Goal: Check status: Check status

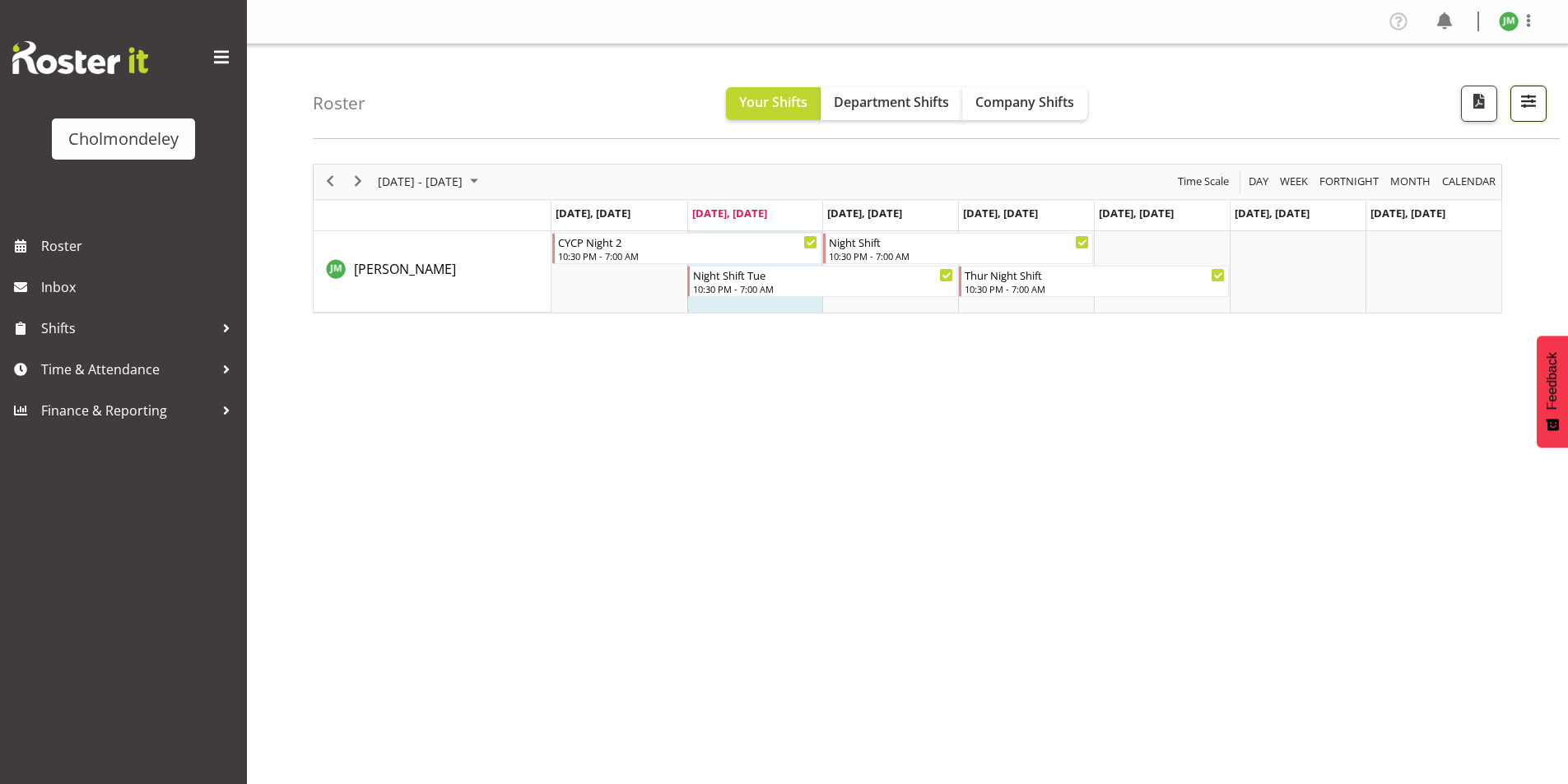
click at [1523, 110] on span "button" at bounding box center [1528, 101] width 21 height 21
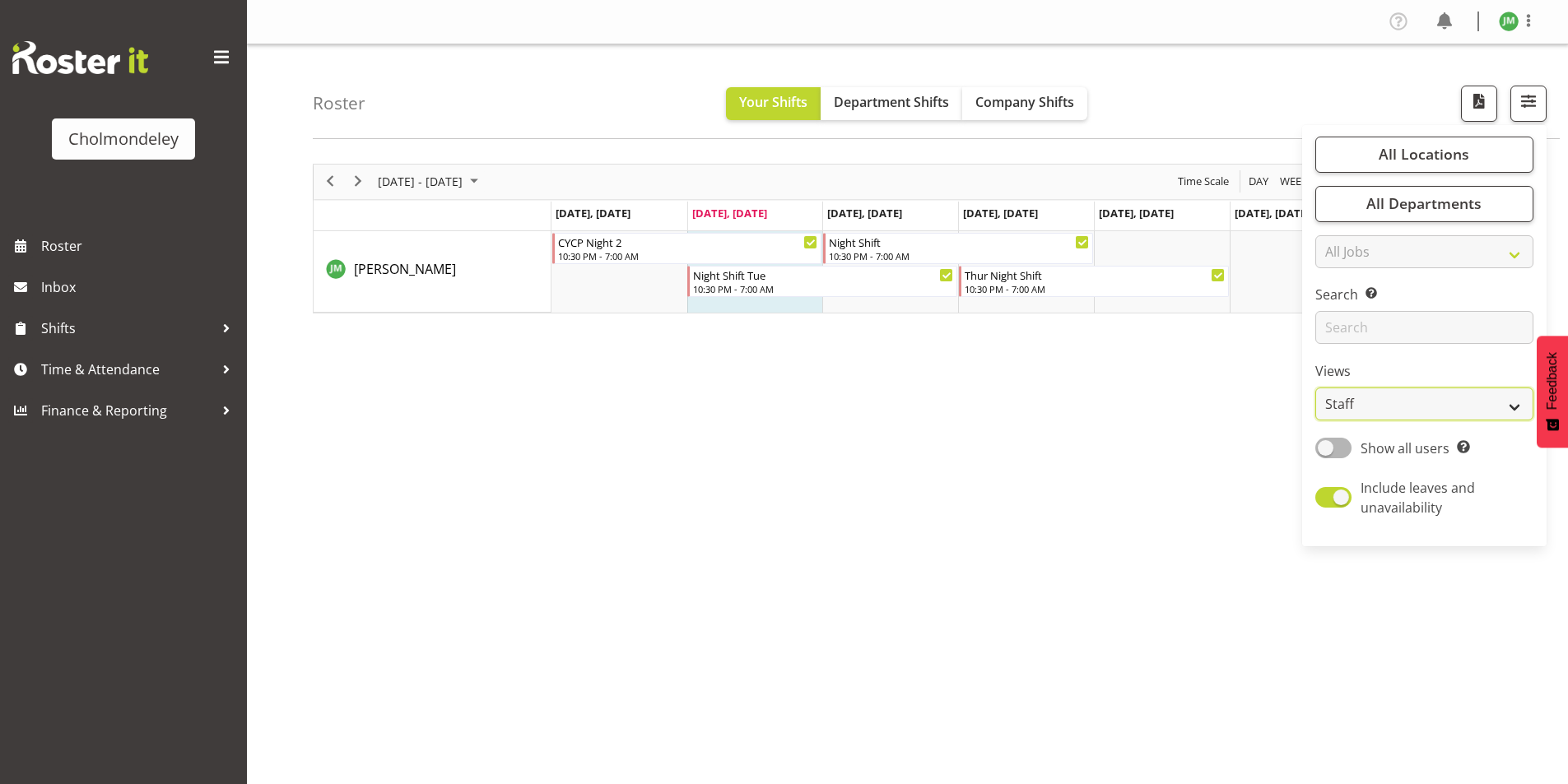
click at [1396, 392] on select "Staff Role Shift - Horizontal Shift - Vertical Staff - Location" at bounding box center [1424, 404] width 218 height 33
select select "shift"
click at [1316, 388] on select "Staff Role Shift - Horizontal Shift - Vertical Staff - Location" at bounding box center [1424, 404] width 218 height 33
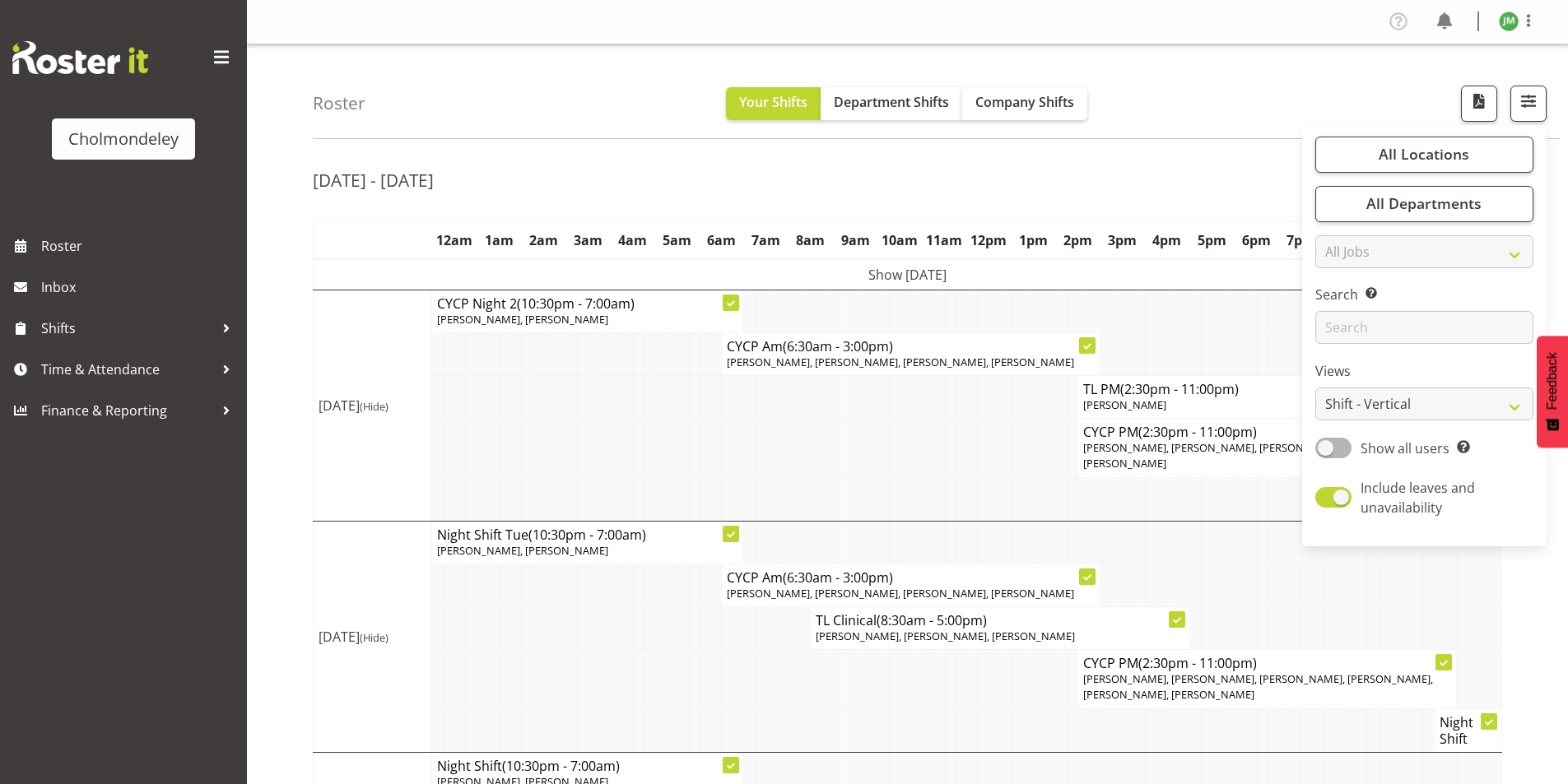
click at [598, 450] on tr "CYCP PM (2:30pm - 11:00pm) [PERSON_NAME], [PERSON_NAME], [PERSON_NAME], [PERSON…" at bounding box center [907, 448] width 1188 height 59
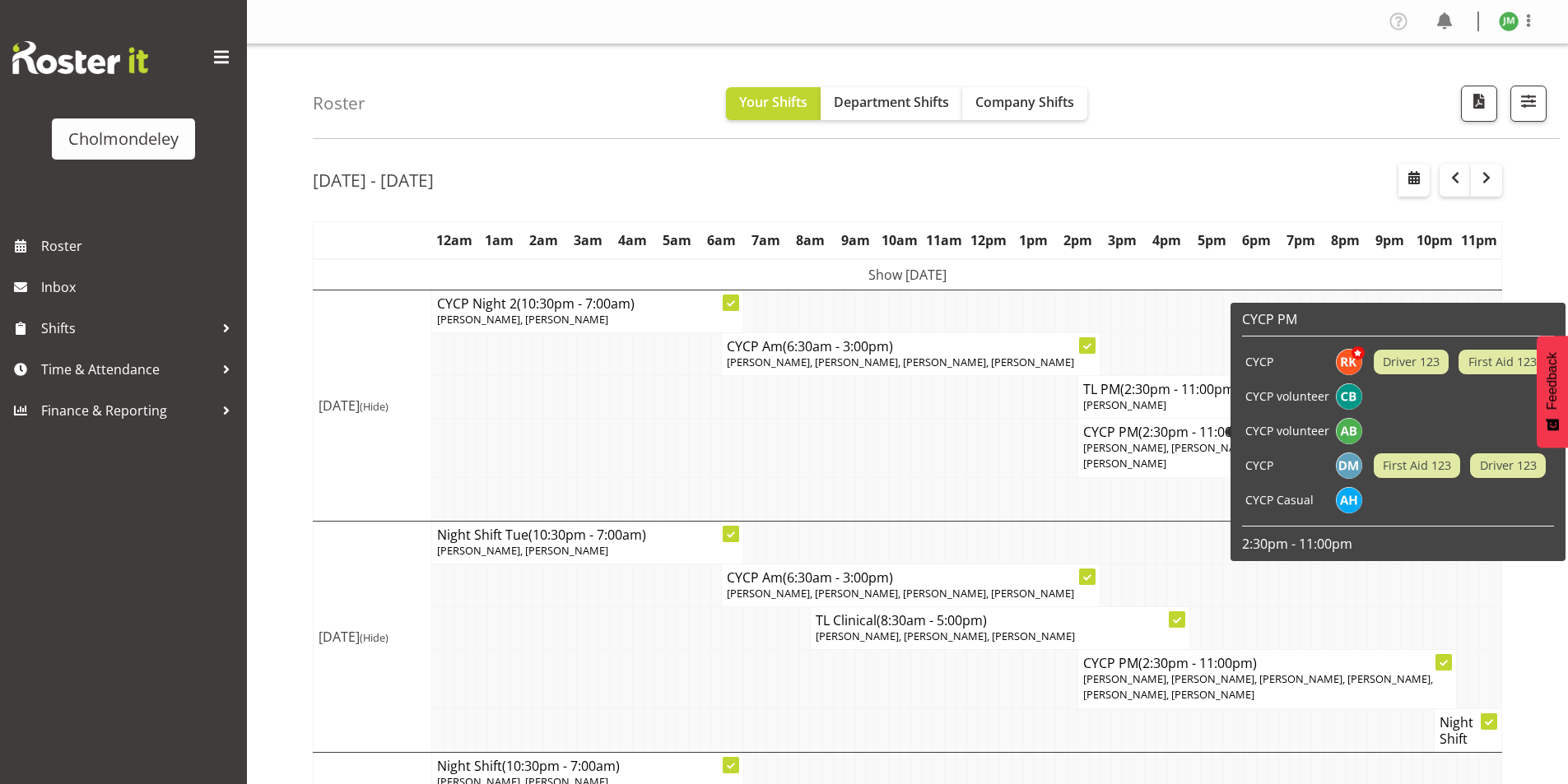
click at [1148, 433] on span "(2:30pm - 11:00pm)" at bounding box center [1197, 432] width 118 height 18
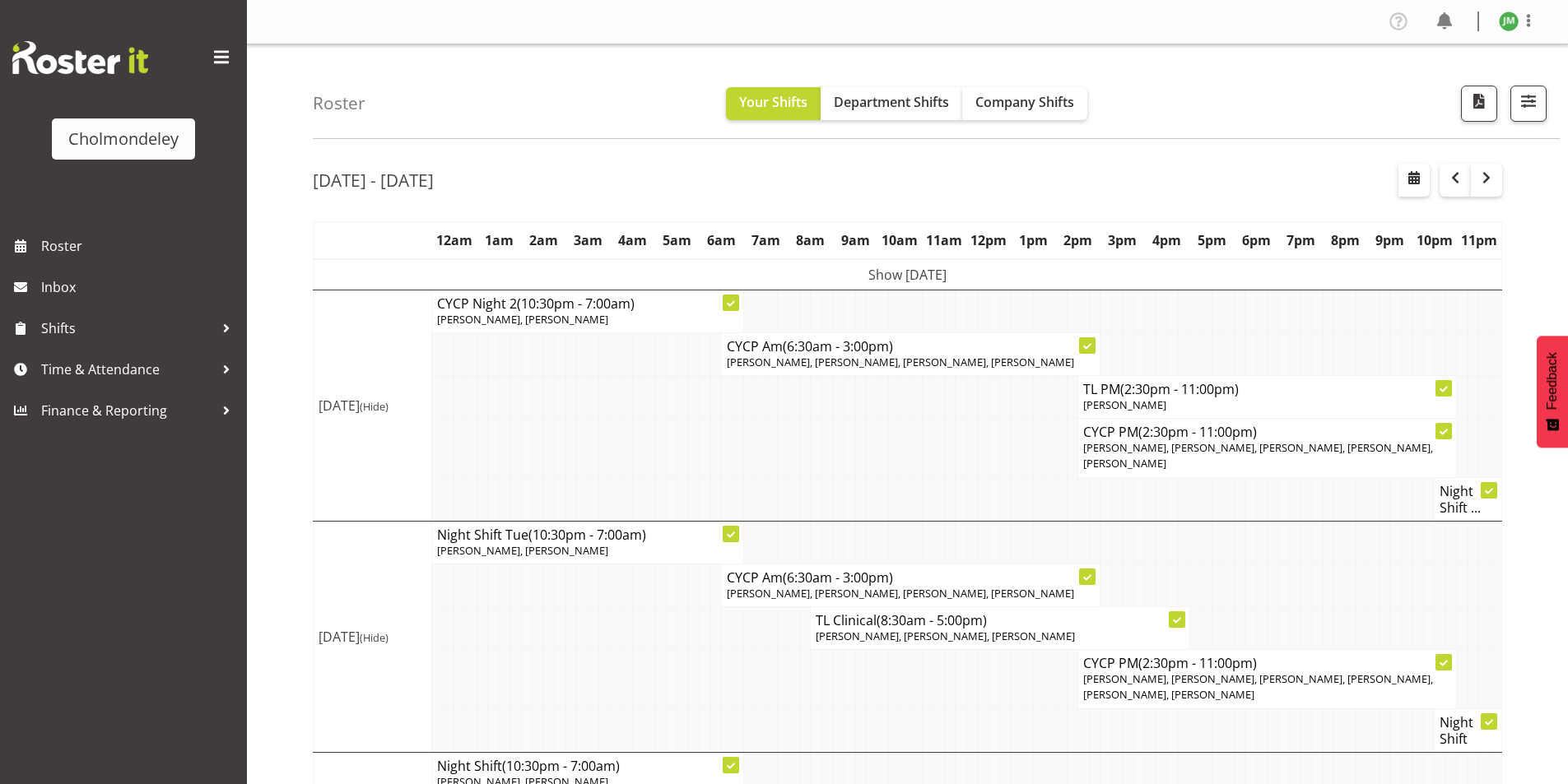
click at [1144, 444] on span "[PERSON_NAME], [PERSON_NAME], [PERSON_NAME], [PERSON_NAME], [PERSON_NAME]" at bounding box center [1258, 455] width 350 height 30
